Goal: Transaction & Acquisition: Purchase product/service

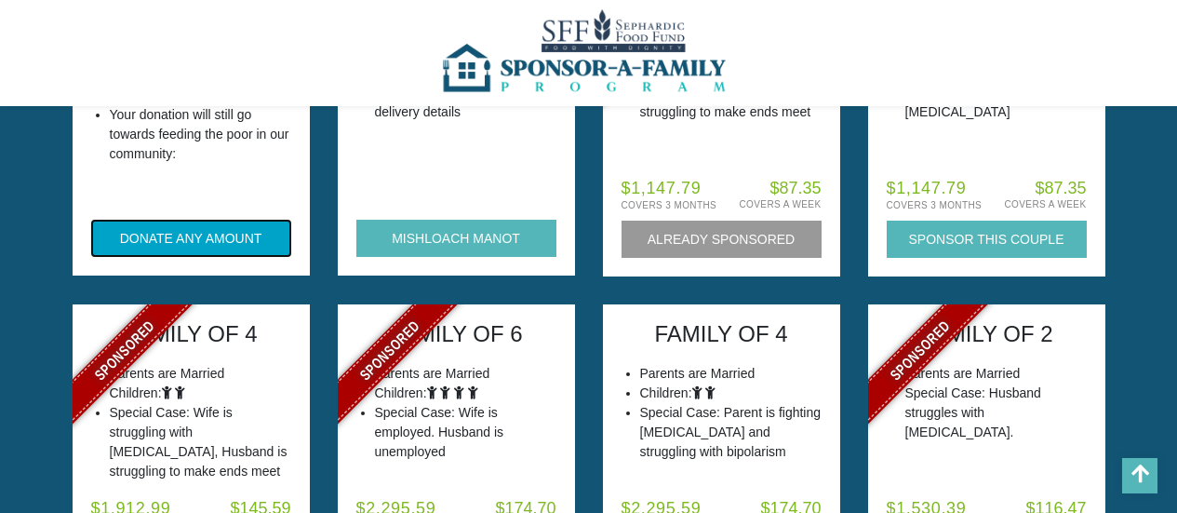
click at [262, 241] on button "DONATE ANY AMOUNT" at bounding box center [191, 238] width 200 height 37
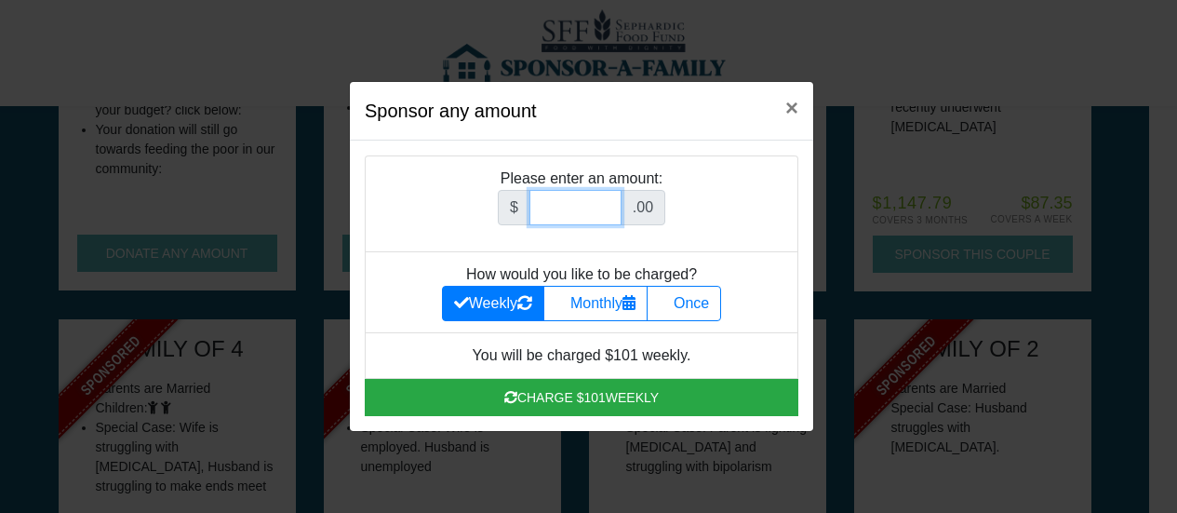
scroll to position [184, 0]
click at [581, 217] on input "Amount (to the nearest dollar)" at bounding box center [576, 207] width 92 height 35
type input "180"
click at [719, 317] on label "Once" at bounding box center [684, 303] width 74 height 35
click at [671, 304] on input "Once" at bounding box center [665, 298] width 12 height 12
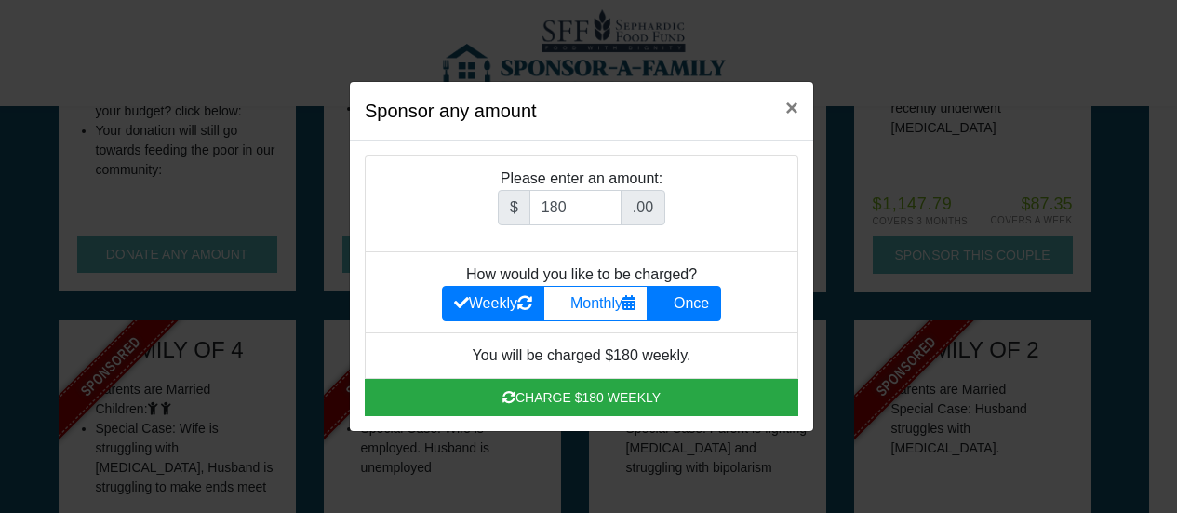
radio input "true"
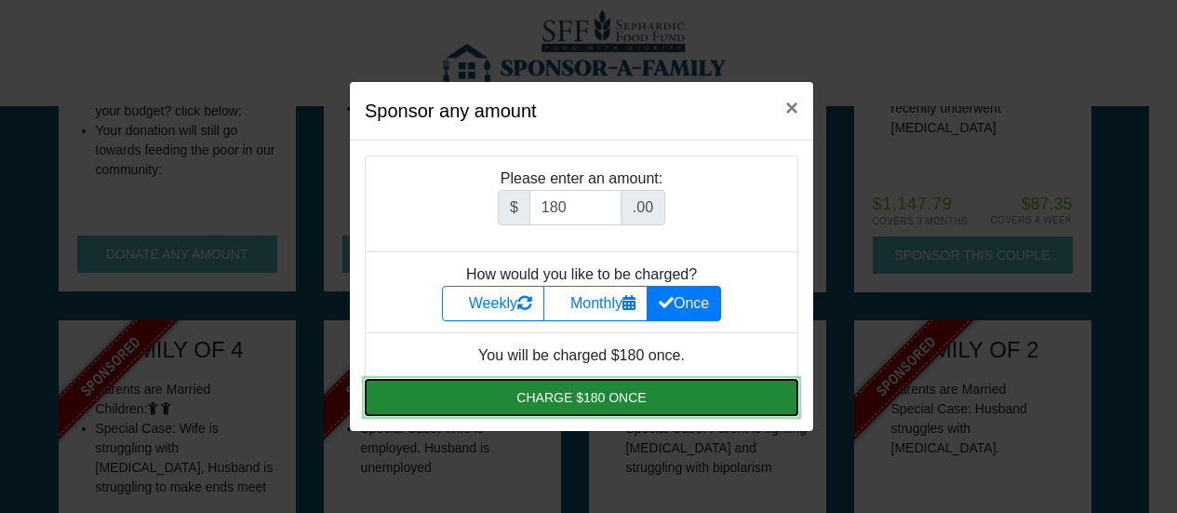
click at [662, 402] on button "Charge $180 once" at bounding box center [582, 397] width 434 height 37
